Goal: Communication & Community: Connect with others

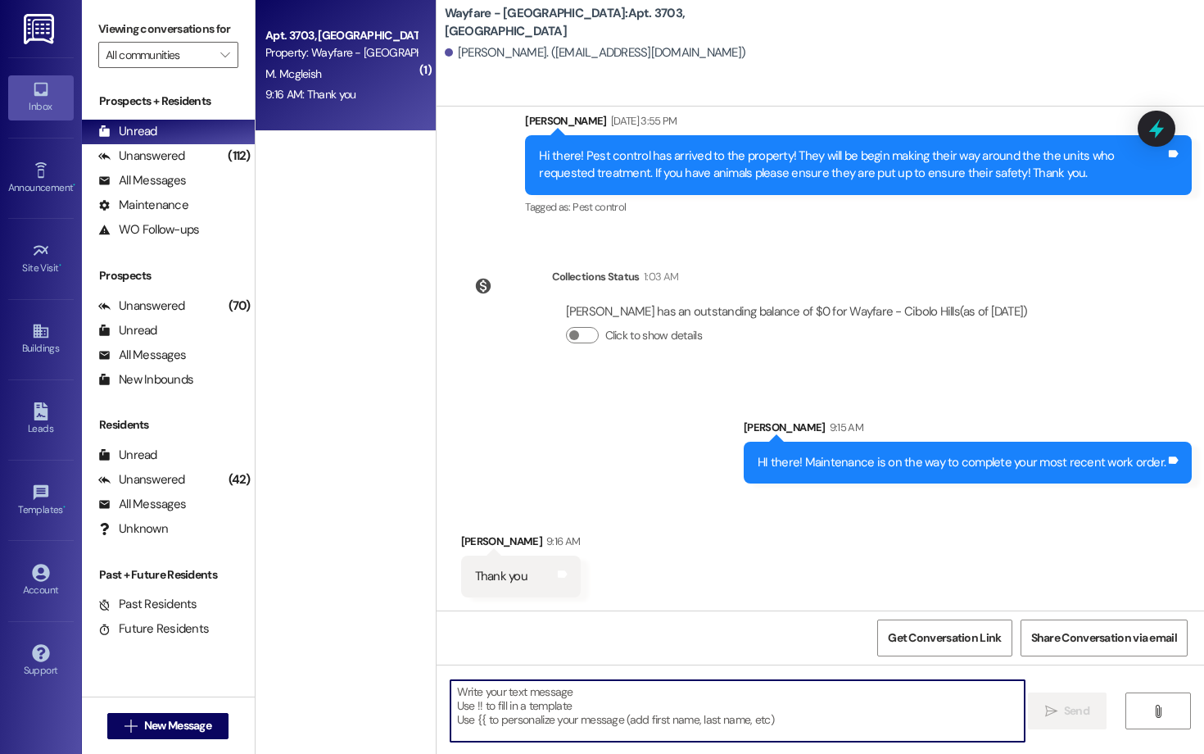
scroll to position [35715, 0]
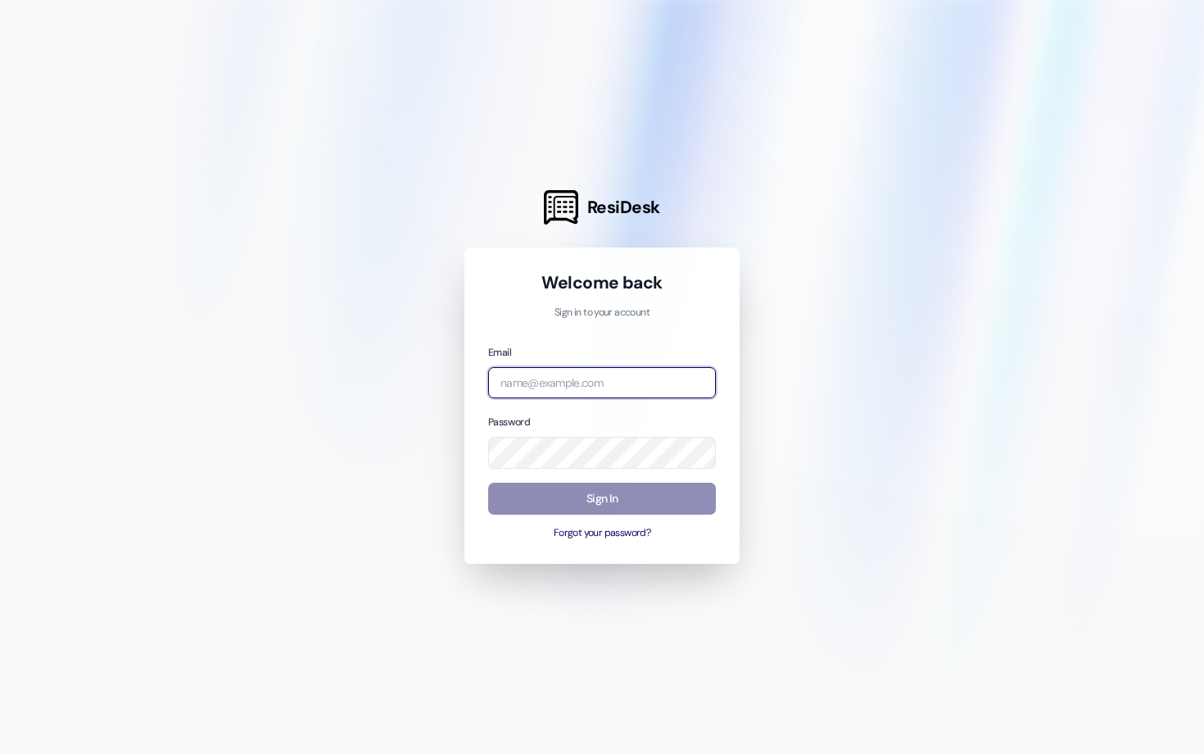
type input "[EMAIL_ADDRESS][DOMAIN_NAME]"
click at [620, 491] on button "Sign In" at bounding box center [602, 499] width 228 height 32
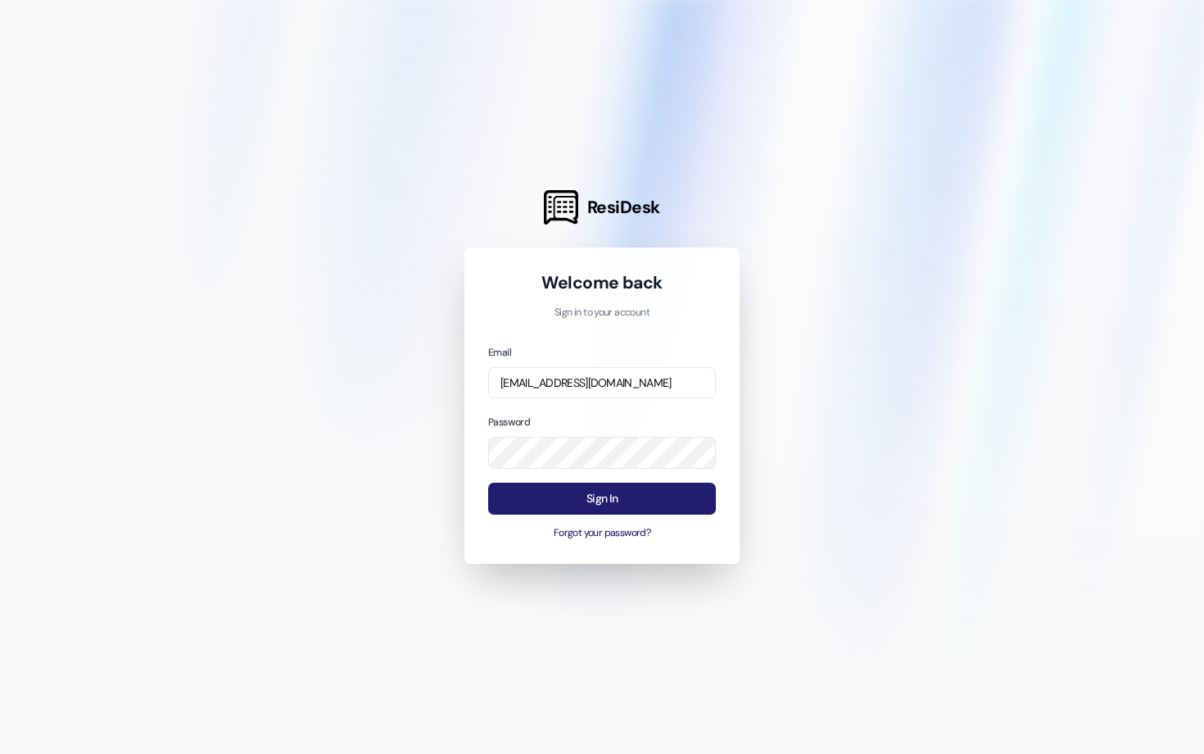
click at [619, 492] on button "Sign In" at bounding box center [602, 499] width 228 height 32
click at [615, 506] on button "Sign In" at bounding box center [602, 499] width 228 height 32
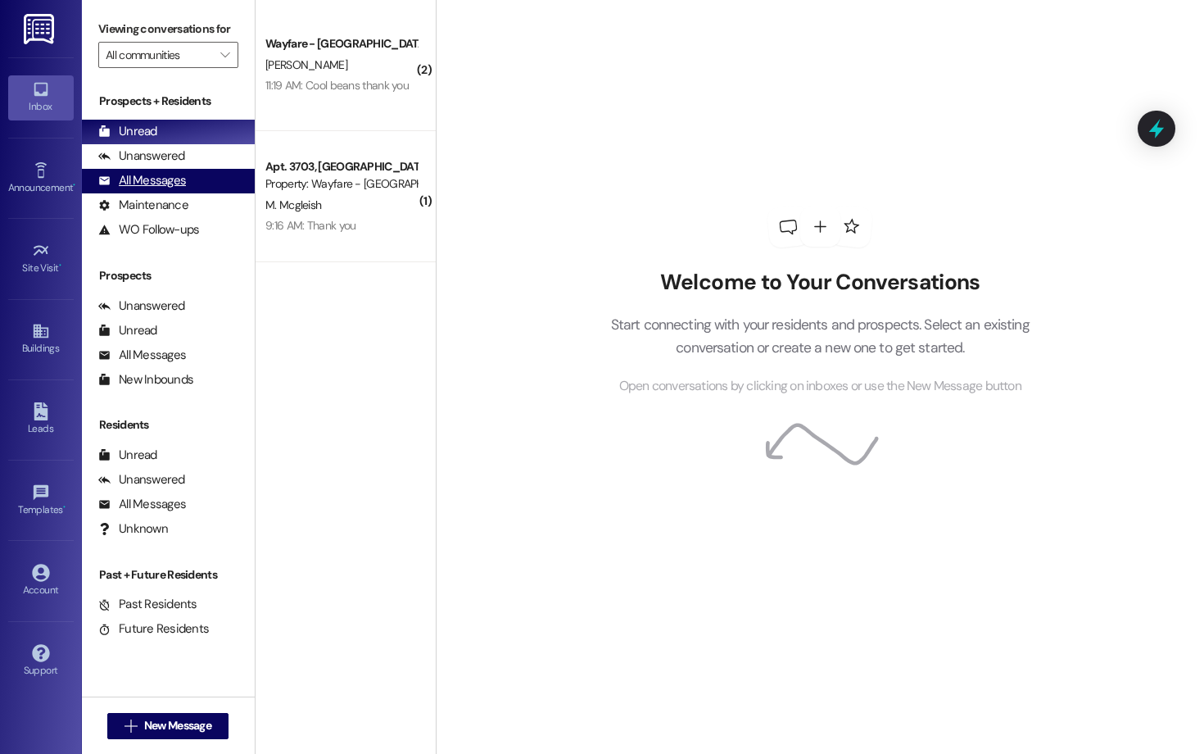
click at [175, 189] on div "All Messages" at bounding box center [142, 180] width 88 height 17
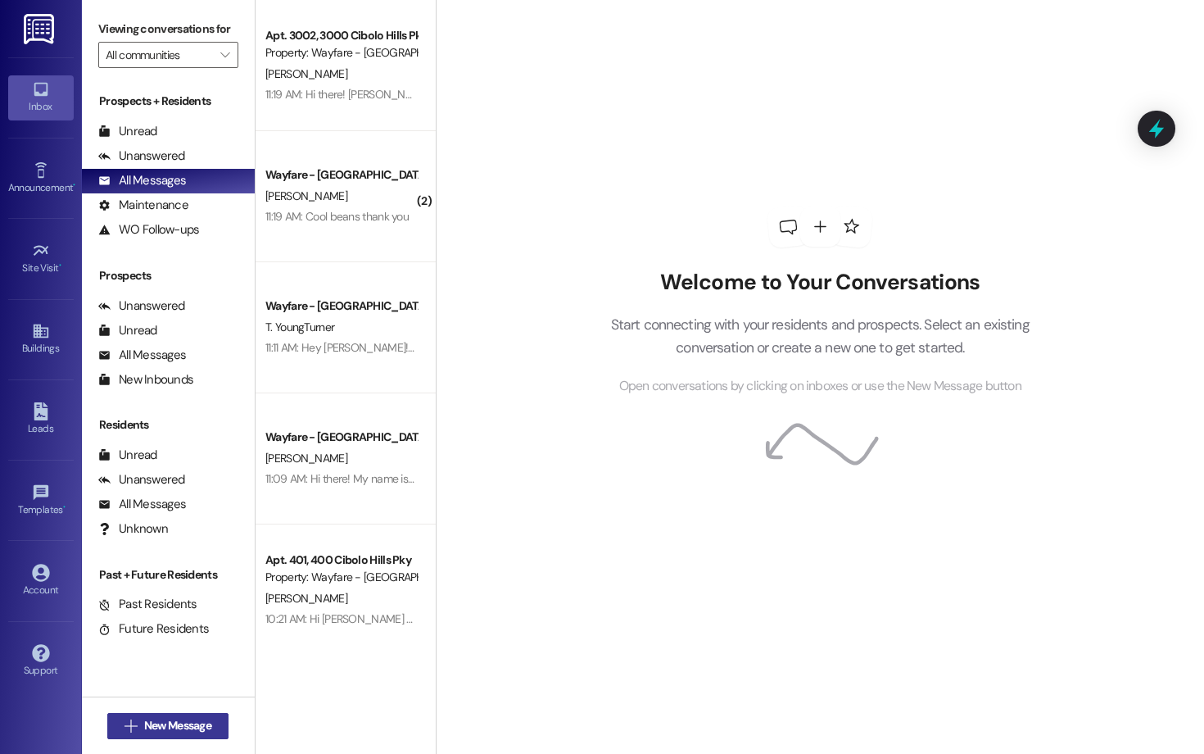
click at [202, 737] on button " New Message" at bounding box center [167, 726] width 121 height 26
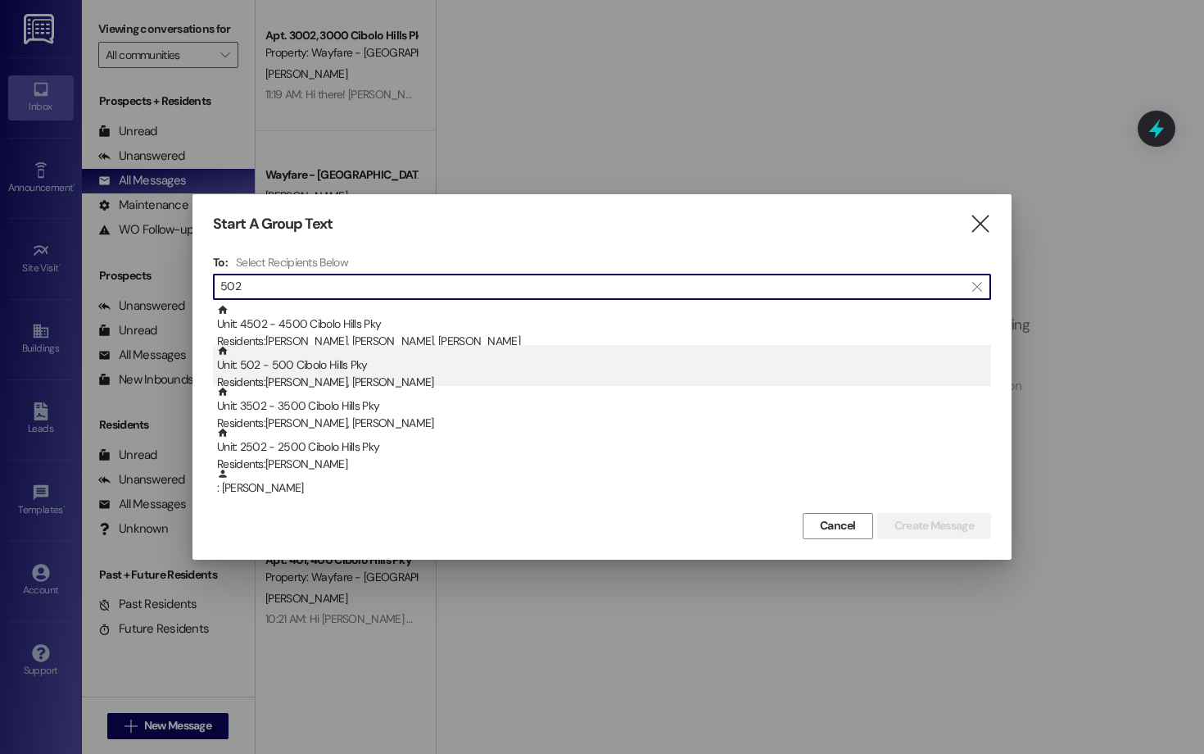
type input "502"
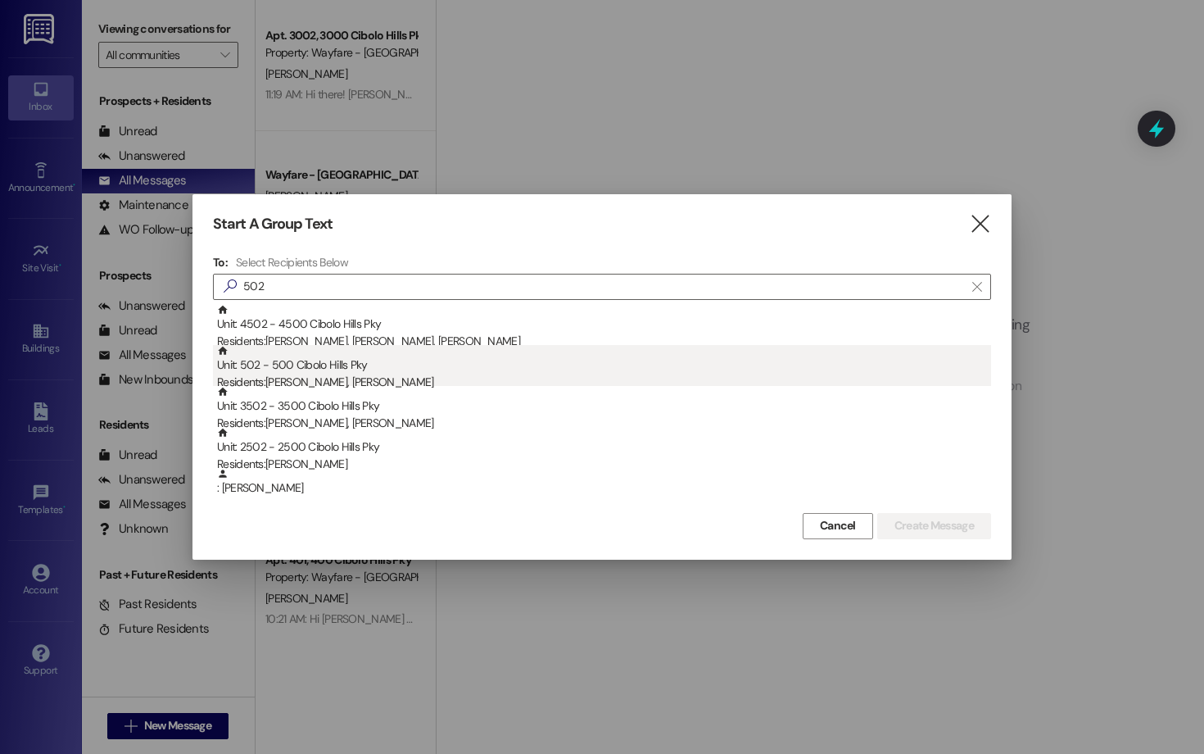
click at [315, 375] on div "Residents: [PERSON_NAME], [PERSON_NAME]" at bounding box center [604, 382] width 774 height 17
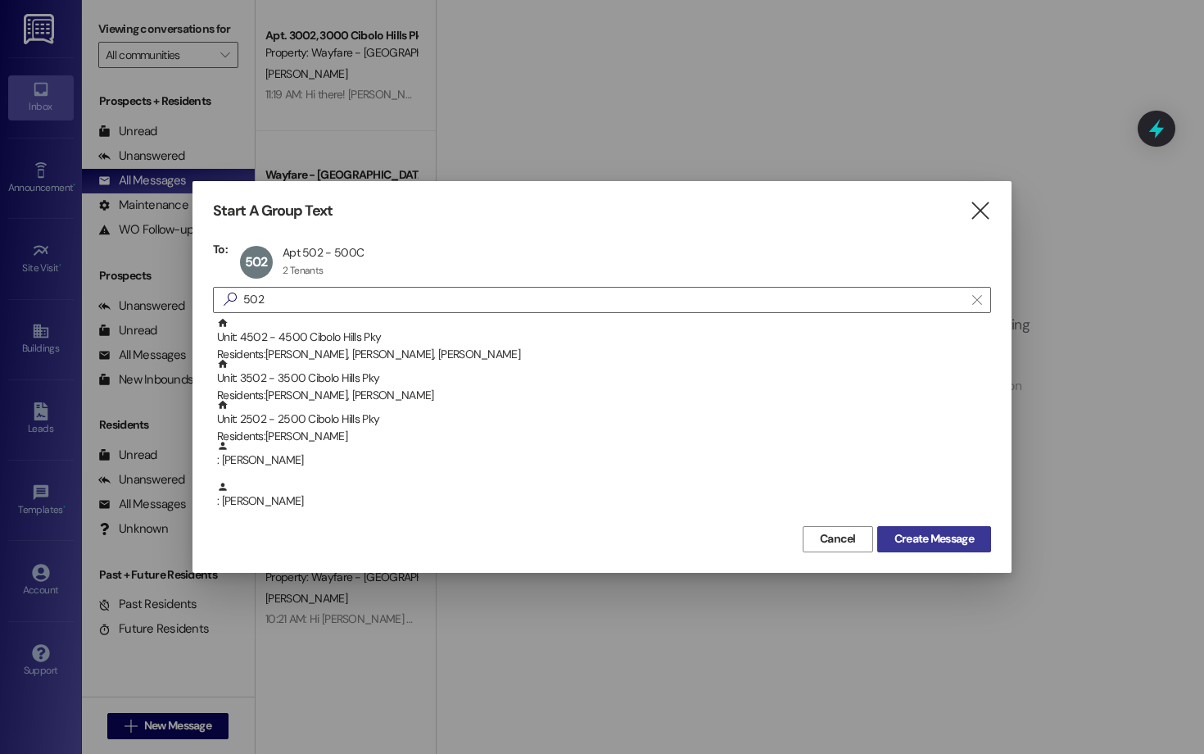
click at [909, 546] on span "Create Message" at bounding box center [934, 538] width 79 height 17
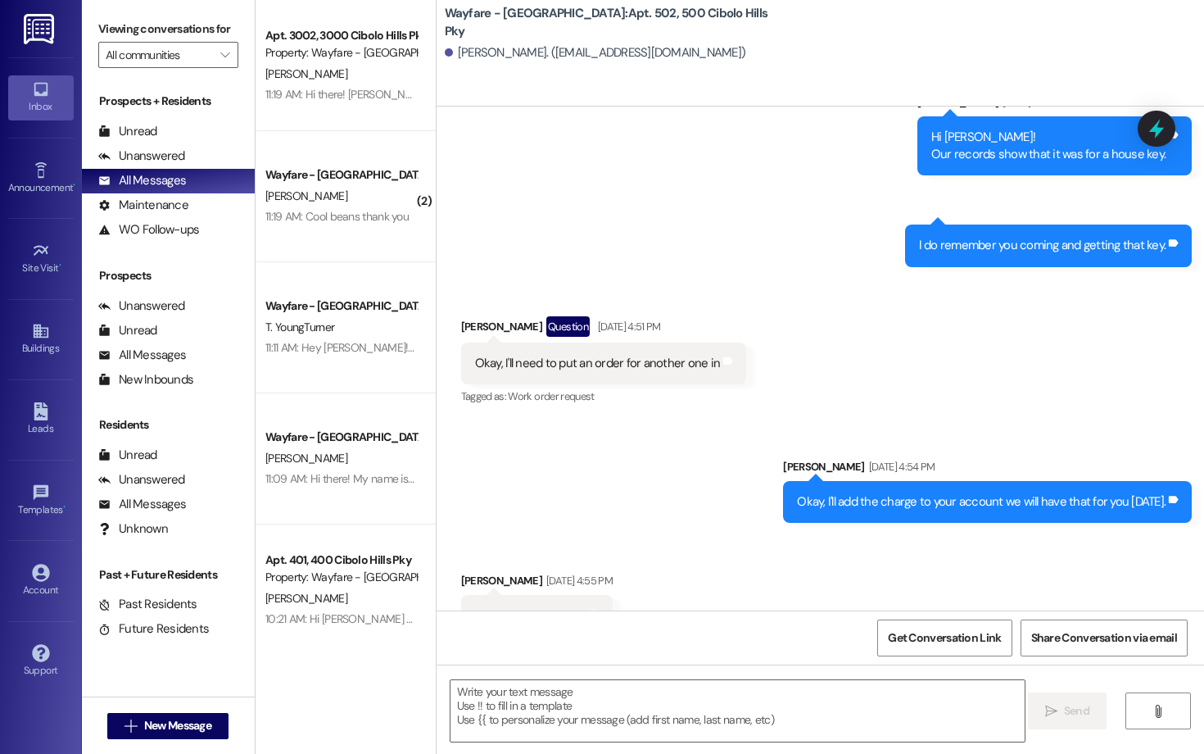
scroll to position [67517, 0]
